Goal: Contribute content: Contribute content

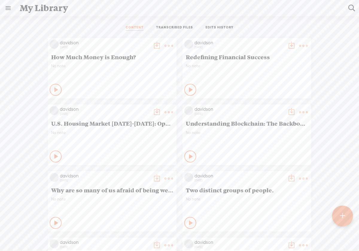
click at [164, 46] on t at bounding box center [168, 46] width 8 height 8
click at [136, 66] on link "Edit" at bounding box center [136, 66] width 60 height 14
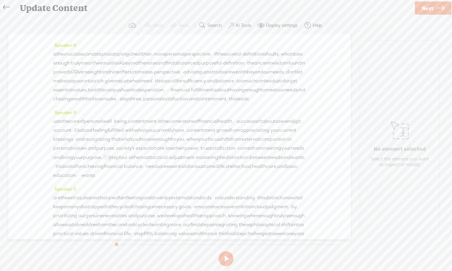
scroll to position [226, 0]
click at [56, 57] on span "is" at bounding box center [54, 52] width 3 height 9
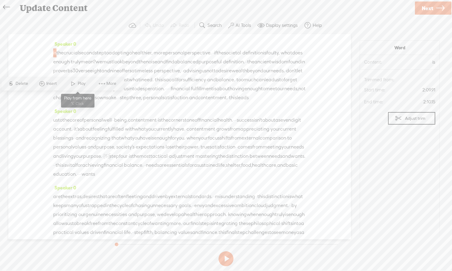
click at [78, 82] on span "Play" at bounding box center [82, 84] width 9 height 6
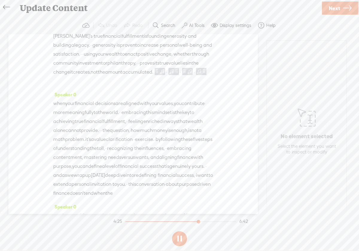
scroll to position [725, 0]
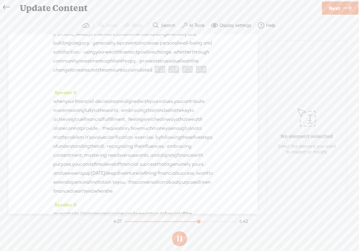
click at [180, 239] on button at bounding box center [179, 238] width 15 height 15
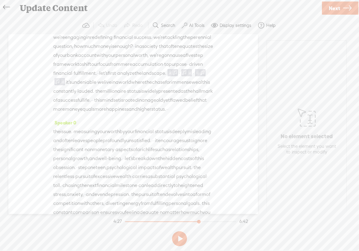
scroll to position [0, 0]
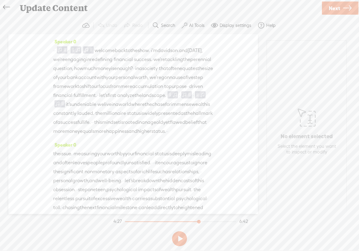
click at [56, 54] on span "·" at bounding box center [54, 50] width 1 height 9
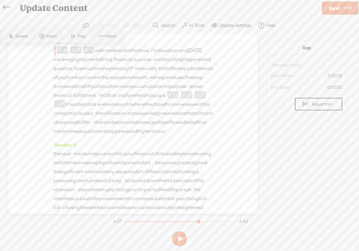
click at [74, 36] on span at bounding box center [73, 36] width 9 height 11
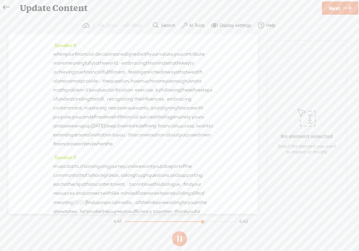
scroll to position [784, 0]
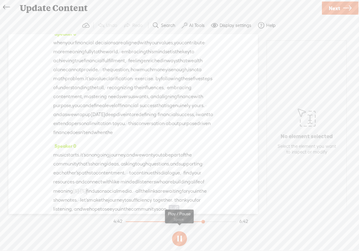
click at [179, 241] on button at bounding box center [179, 238] width 15 height 15
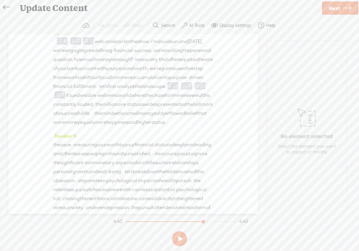
scroll to position [0, 0]
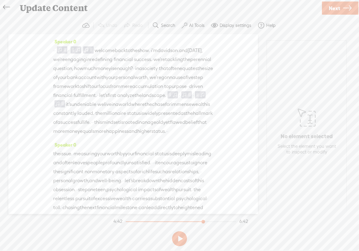
click at [56, 53] on span "·" at bounding box center [54, 50] width 1 height 9
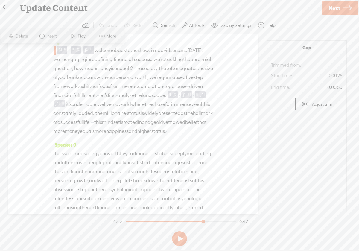
click at [74, 36] on span at bounding box center [73, 36] width 9 height 11
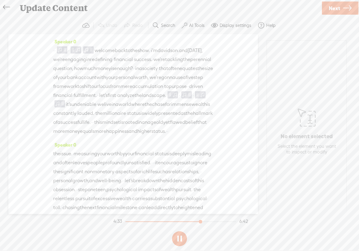
scroll to position [743, 0]
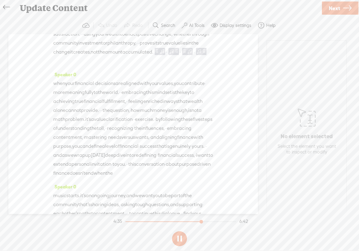
click at [180, 239] on button at bounding box center [179, 238] width 15 height 15
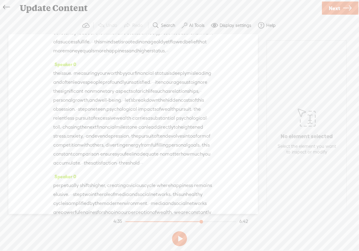
scroll to position [79, 0]
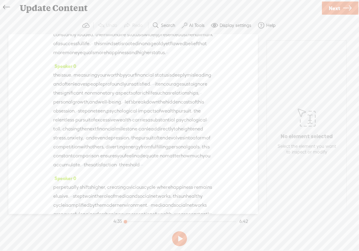
click at [125, 221] on div at bounding box center [125, 221] width 0 height 1
click at [185, 240] on button at bounding box center [179, 238] width 15 height 15
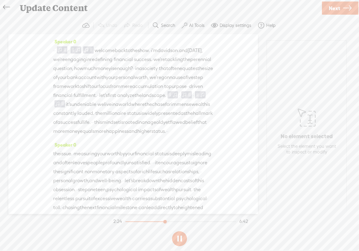
scroll to position [299, 0]
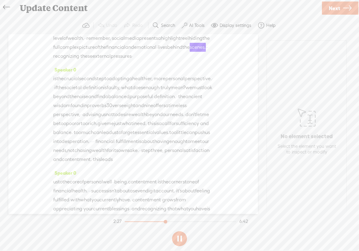
click at [7, 10] on icon at bounding box center [6, 7] width 7 height 13
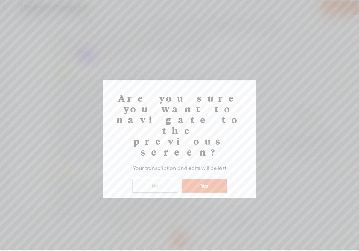
click at [201, 179] on button "Yes" at bounding box center [203, 186] width 45 height 14
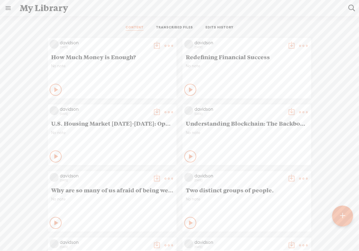
click at [188, 90] on icon at bounding box center [191, 90] width 6 height 6
click at [187, 90] on icon at bounding box center [190, 90] width 6 height 6
click at [299, 46] on t at bounding box center [303, 46] width 8 height 8
click at [274, 67] on link "Edit" at bounding box center [270, 66] width 60 height 14
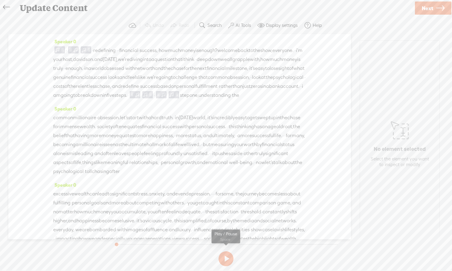
click at [227, 250] on button at bounding box center [225, 258] width 15 height 15
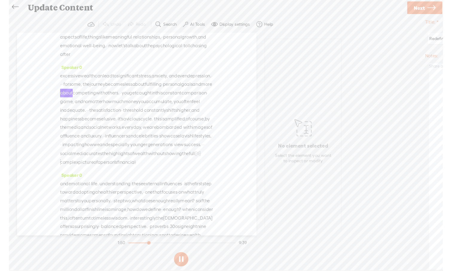
scroll to position [124, 0]
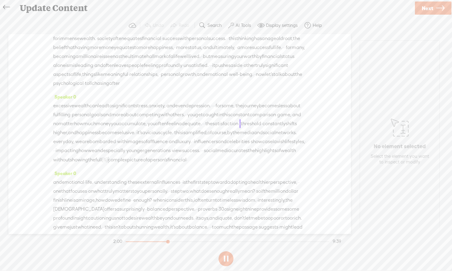
click at [128, 52] on span "ultimate" at bounding box center [137, 56] width 19 height 9
click at [135, 36] on span at bounding box center [133, 33] width 9 height 11
click at [226, 250] on button at bounding box center [225, 258] width 15 height 15
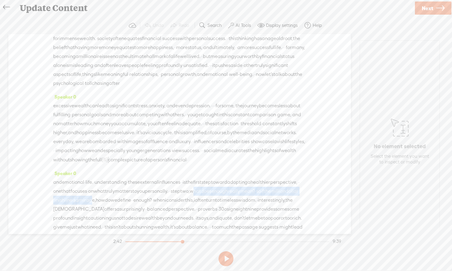
drag, startPoint x: 281, startPoint y: 203, endPoint x: 219, endPoint y: 209, distance: 61.6
click at [219, 209] on div "and emotional · life. · understanding · these external influences · · is the fi…" at bounding box center [179, 209] width 253 height 63
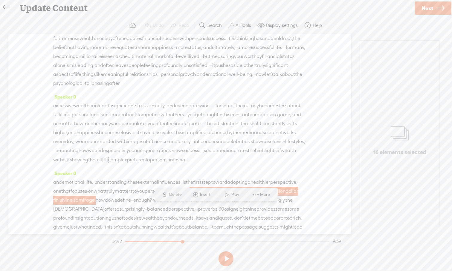
click at [87, 196] on span "focuses" at bounding box center [79, 191] width 16 height 9
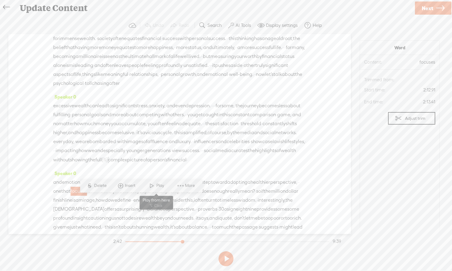
click at [154, 188] on span at bounding box center [151, 186] width 9 height 11
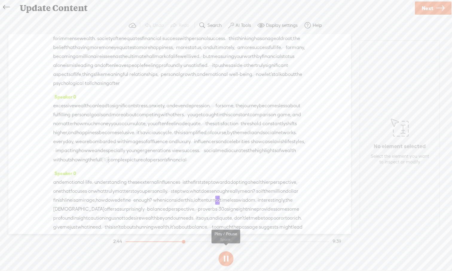
click at [227, 250] on button at bounding box center [225, 258] width 15 height 15
click at [96, 205] on span "mirage," at bounding box center [87, 200] width 17 height 9
click at [229, 250] on button at bounding box center [225, 258] width 15 height 15
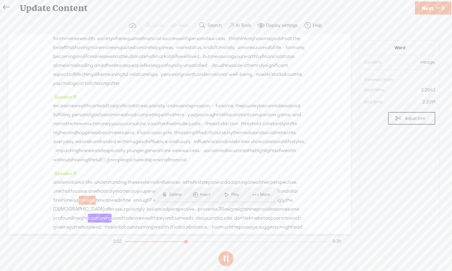
click at [229, 250] on button at bounding box center [225, 258] width 15 height 15
click at [61, 196] on span "one" at bounding box center [57, 191] width 8 height 9
click at [124, 188] on span at bounding box center [125, 186] width 9 height 11
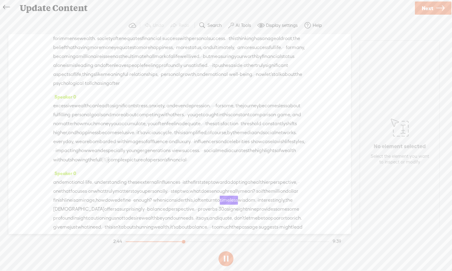
click at [227, 250] on button at bounding box center [225, 258] width 15 height 15
drag, startPoint x: 120, startPoint y: 209, endPoint x: 55, endPoint y: 221, distance: 66.3
click at [55, 221] on div "and emotional · life. · understanding · these external influences · · is the fi…" at bounding box center [179, 209] width 253 height 63
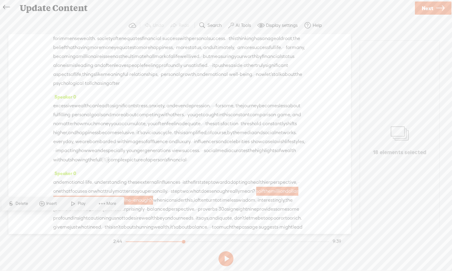
click at [18, 208] on span "S Delete" at bounding box center [18, 203] width 30 height 11
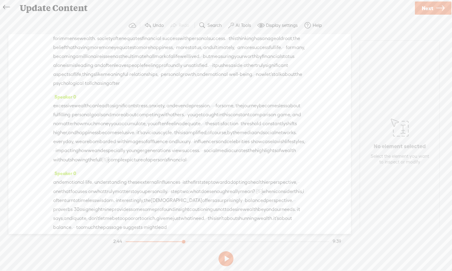
click at [84, 187] on span "emotional" at bounding box center [73, 182] width 22 height 9
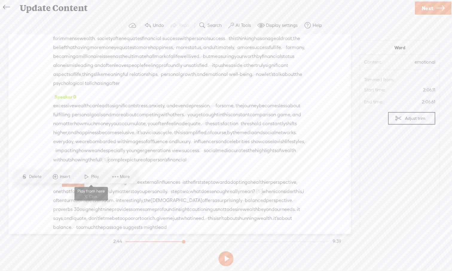
click at [90, 179] on span at bounding box center [86, 177] width 9 height 11
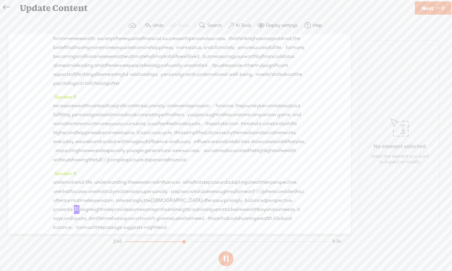
click at [61, 196] on span "one" at bounding box center [57, 191] width 8 height 9
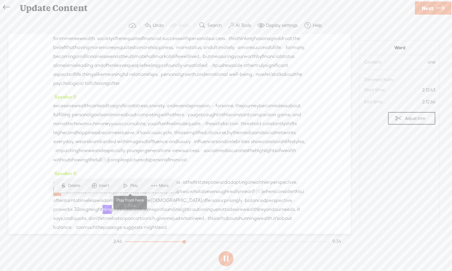
click at [124, 188] on span at bounding box center [125, 186] width 9 height 11
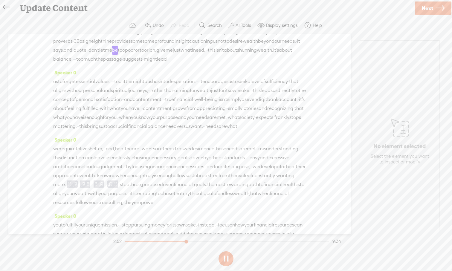
scroll to position [295, 0]
click at [358, 10] on icon at bounding box center [440, 8] width 8 height 15
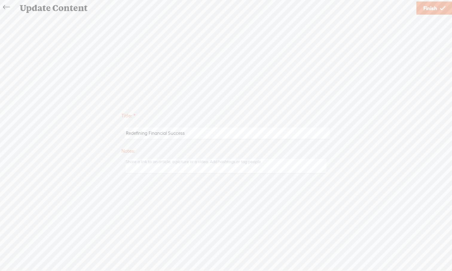
click at [358, 10] on span "Finish" at bounding box center [430, 8] width 14 height 15
